Goal: Transaction & Acquisition: Obtain resource

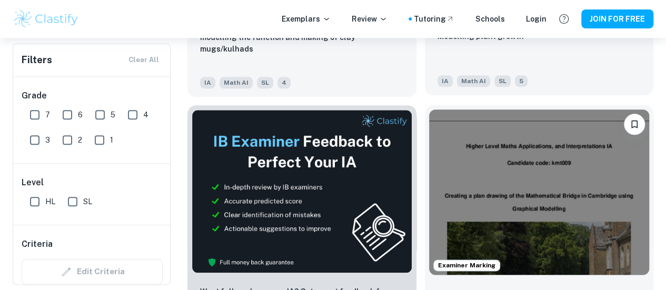
scroll to position [525, 0]
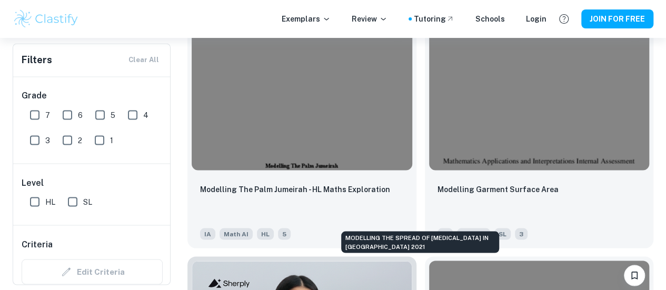
scroll to position [884, 0]
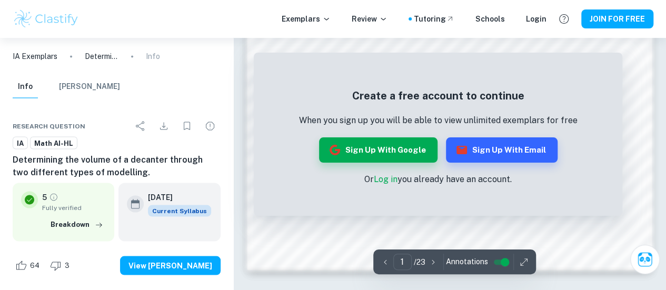
scroll to position [929, 0]
click at [488, 149] on button "Sign up with Email" at bounding box center [502, 149] width 112 height 25
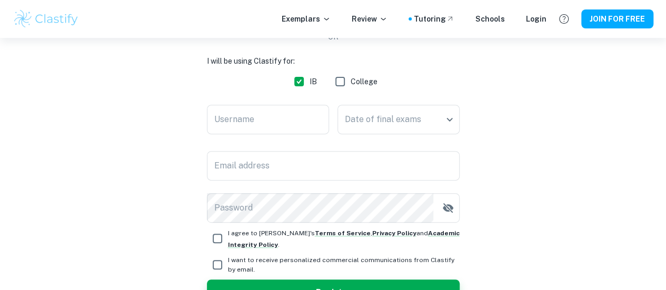
scroll to position [155, 0]
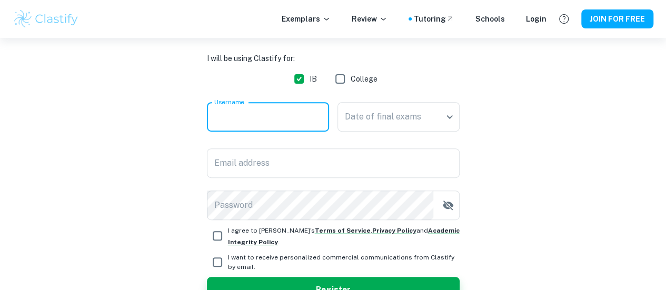
click at [292, 113] on input "Username" at bounding box center [268, 116] width 122 height 29
type input "ghis"
click at [385, 117] on body "Exemplars Review Tutoring Schools Login JOIN FOR FREE Already have an account? …" at bounding box center [333, 28] width 666 height 290
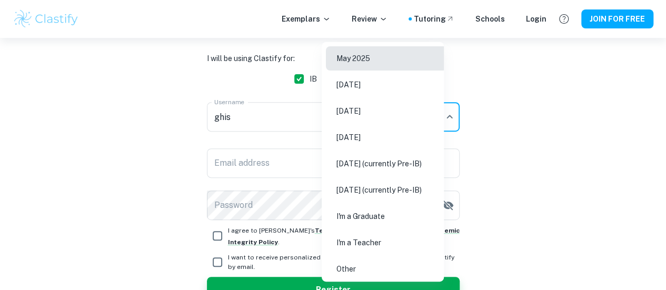
click at [378, 119] on li "[DATE]" at bounding box center [387, 111] width 122 height 24
type input "M26"
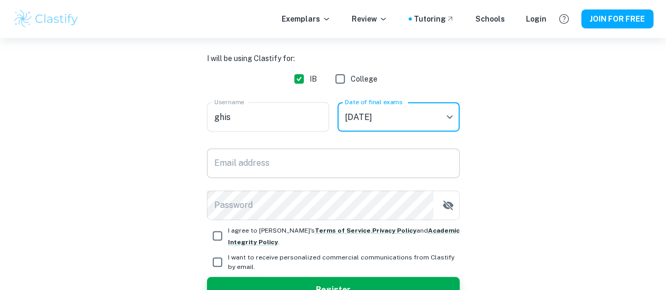
click at [263, 158] on input "Email address" at bounding box center [333, 162] width 253 height 29
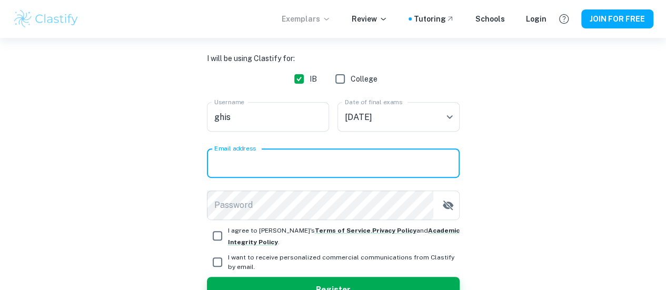
type input "[EMAIL_ADDRESS][DOMAIN_NAME]"
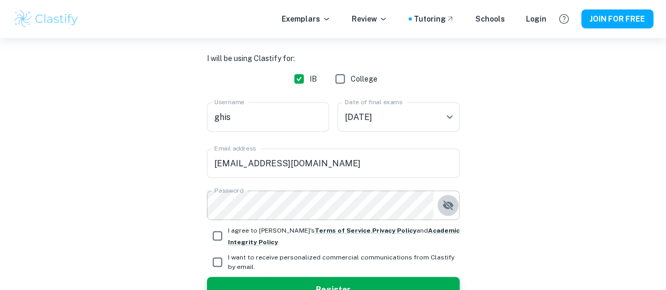
click at [449, 209] on icon "button" at bounding box center [447, 205] width 13 height 13
click at [211, 232] on input "I agree to [PERSON_NAME]'s Terms of Service , Privacy Policy and Academic Integ…" at bounding box center [217, 235] width 21 height 21
checkbox input "true"
click at [215, 260] on input "I want to receive personalized commercial communications from Clastify by email." at bounding box center [217, 262] width 21 height 21
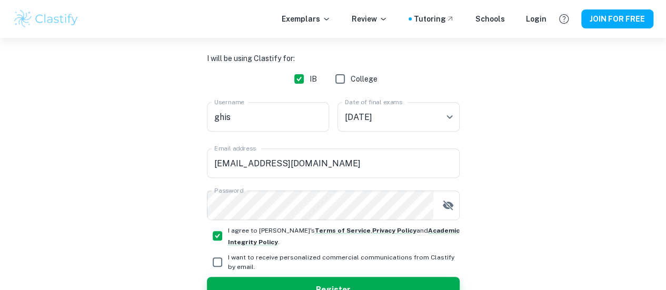
checkbox input "true"
click at [230, 284] on button "Register" at bounding box center [333, 289] width 253 height 25
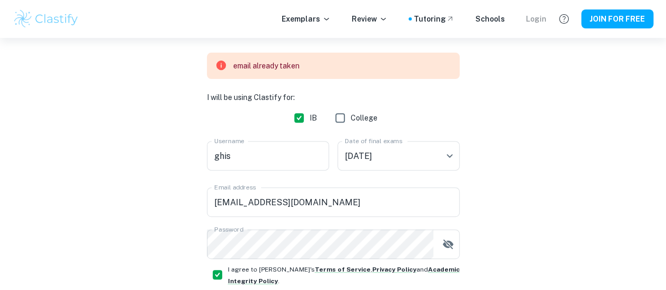
click at [540, 18] on div "Login" at bounding box center [536, 19] width 21 height 12
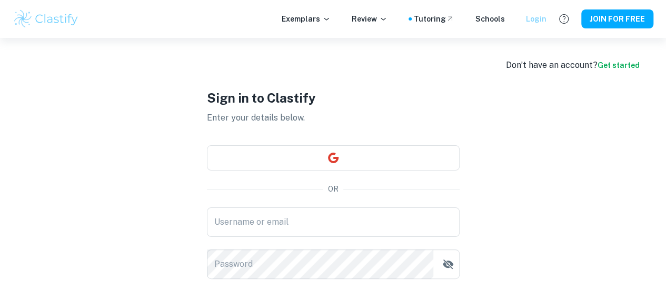
type input "[EMAIL_ADDRESS][DOMAIN_NAME]"
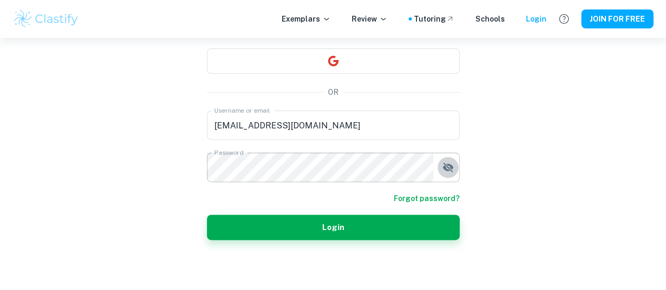
click at [453, 168] on icon "button" at bounding box center [447, 167] width 13 height 13
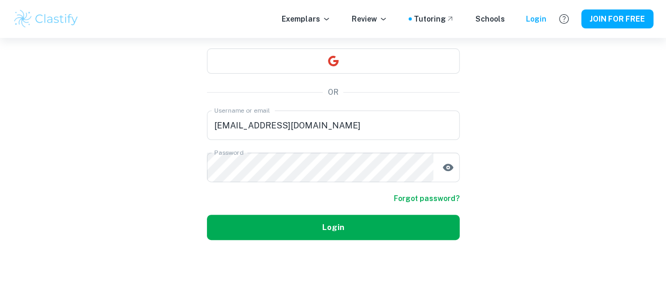
drag, startPoint x: 453, startPoint y: 168, endPoint x: 362, endPoint y: 230, distance: 109.8
click at [362, 230] on form "Username or email [EMAIL_ADDRESS][DOMAIN_NAME] Username or email Password Passw…" at bounding box center [333, 175] width 253 height 129
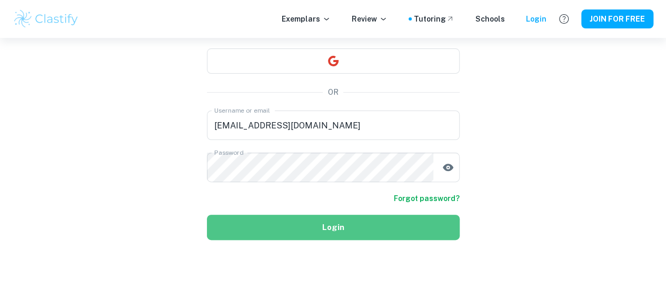
click at [362, 230] on button "Login" at bounding box center [333, 227] width 253 height 25
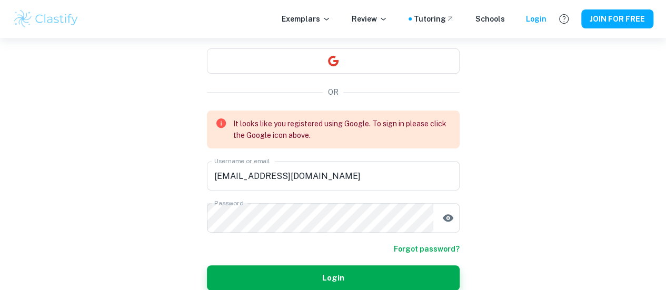
scroll to position [1, 0]
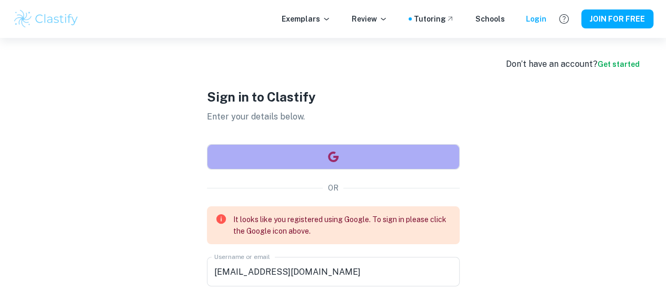
click at [339, 149] on button "button" at bounding box center [333, 156] width 253 height 25
